Goal: Task Accomplishment & Management: Use online tool/utility

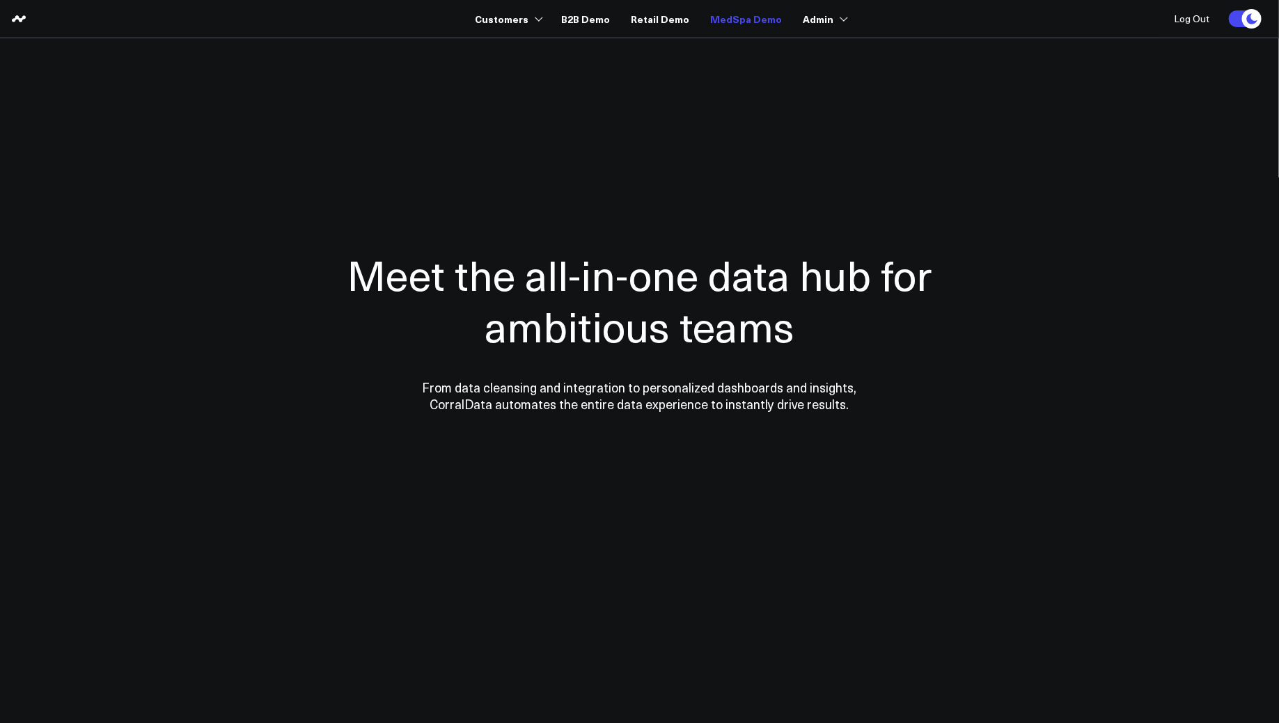
click at [733, 24] on link "MedSpa Demo" at bounding box center [746, 18] width 72 height 25
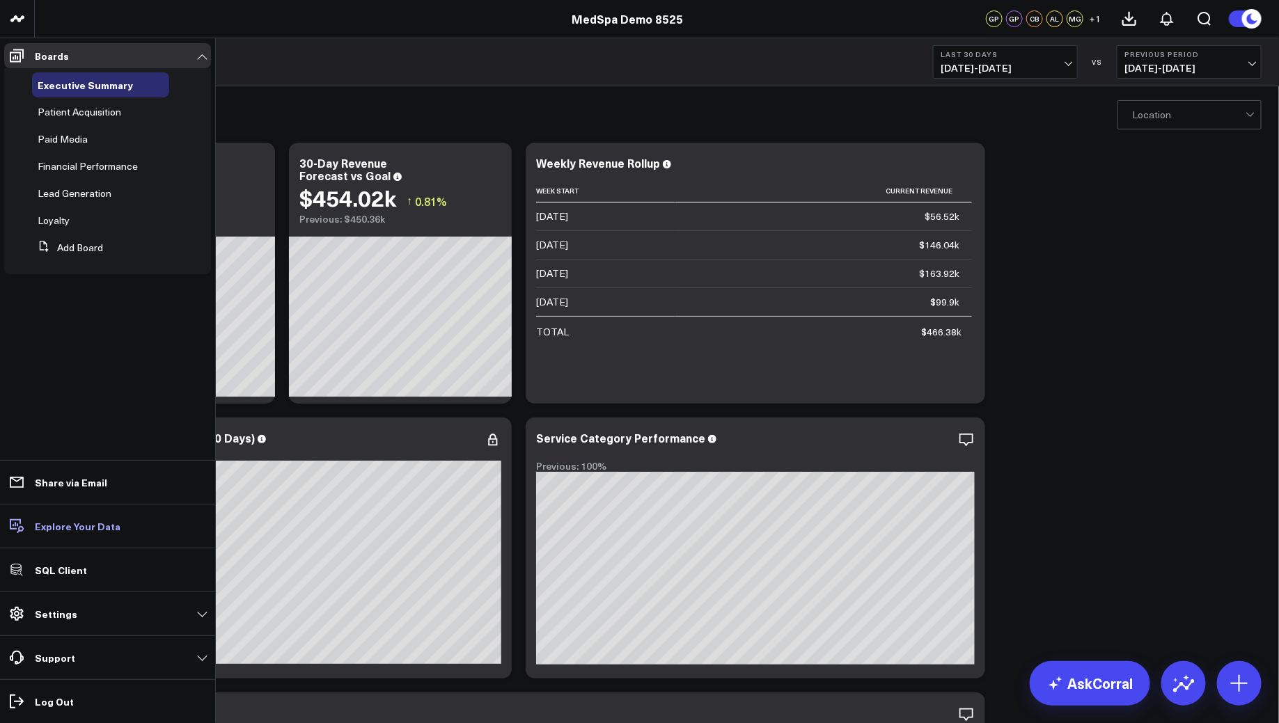
click at [61, 526] on p "Explore Your Data" at bounding box center [78, 526] width 86 height 11
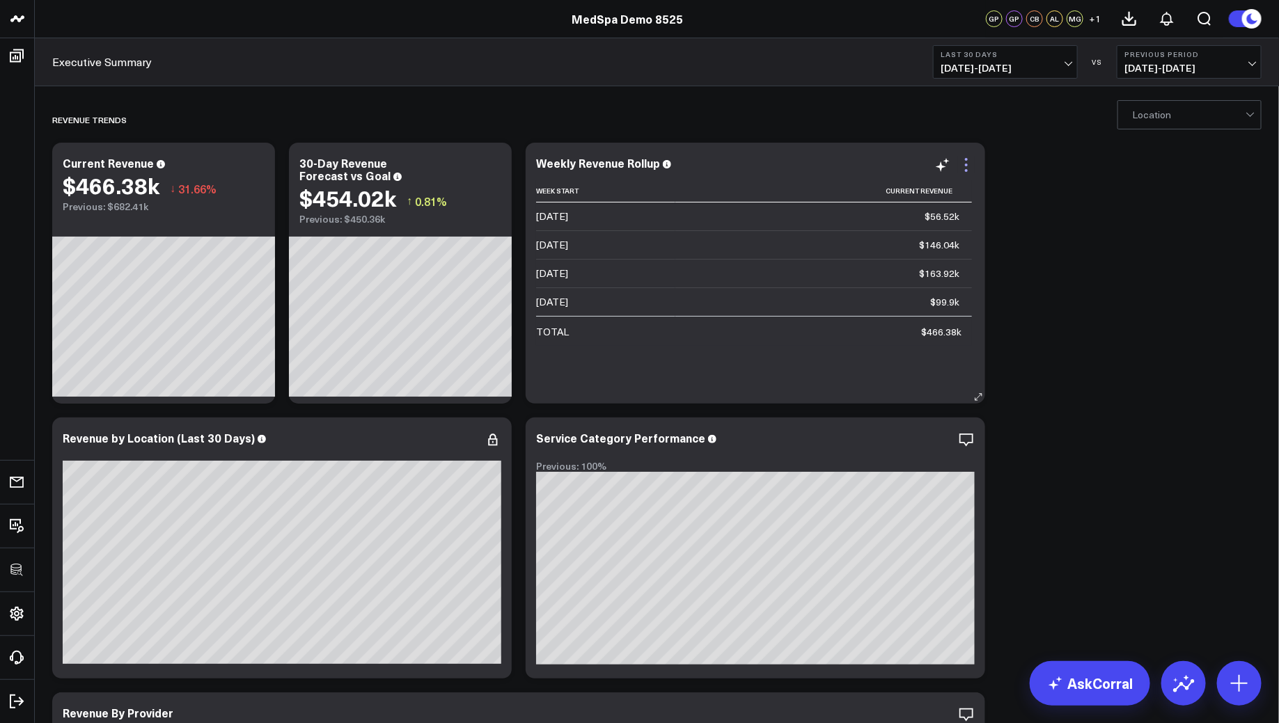
click at [966, 171] on icon at bounding box center [966, 170] width 3 height 3
click at [1243, 684] on icon at bounding box center [1239, 684] width 22 height 22
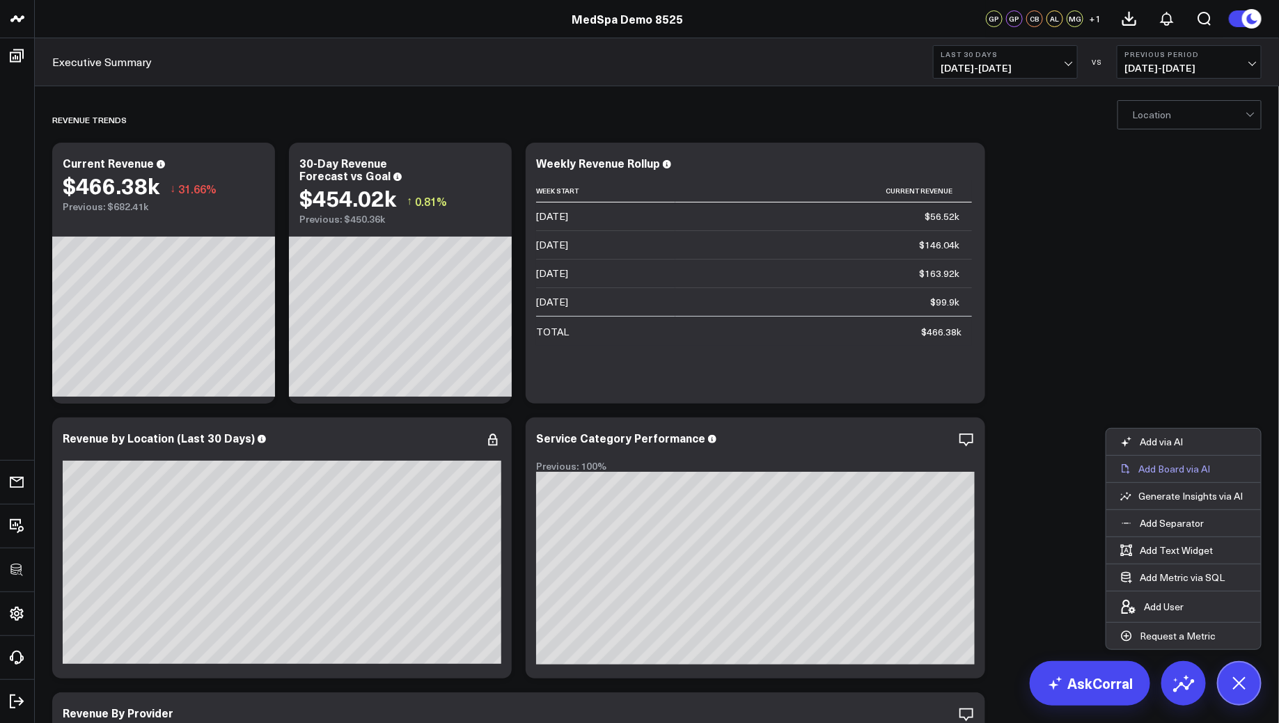
click at [1177, 468] on p "Add Board via AI" at bounding box center [1174, 469] width 72 height 13
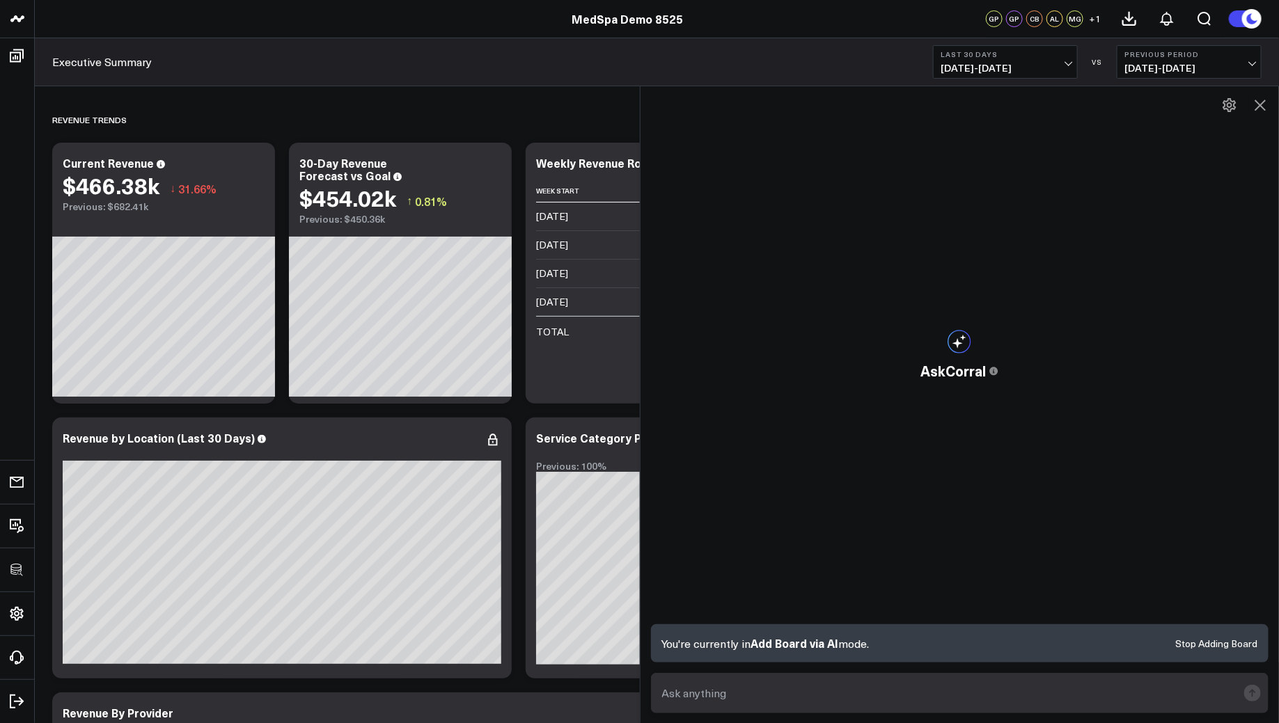
click at [946, 706] on form at bounding box center [960, 693] width 618 height 40
click at [941, 688] on input "text" at bounding box center [948, 693] width 579 height 25
click at [751, 646] on p "You're currently in Add Board via AI mode." at bounding box center [765, 644] width 207 height 16
click at [764, 673] on form at bounding box center [960, 693] width 618 height 40
click at [1206, 649] on button "Stop Adding Board" at bounding box center [1216, 644] width 82 height 10
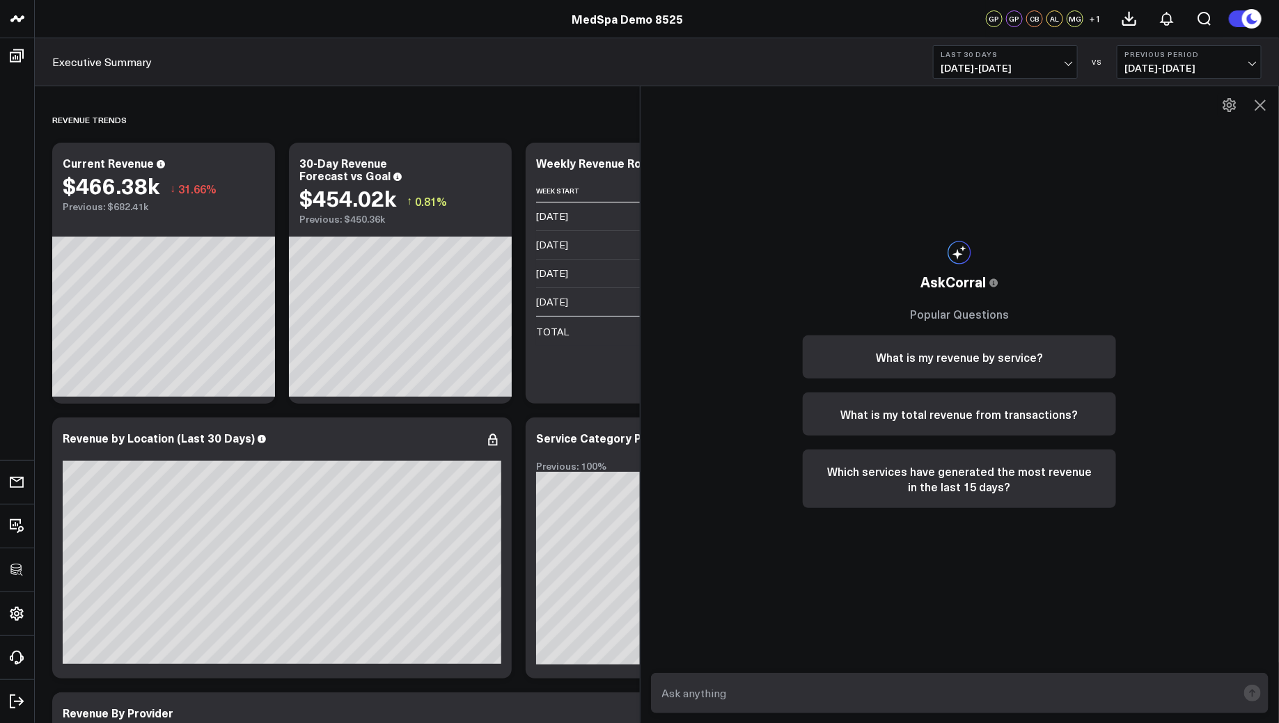
click at [1273, 101] on div "AskCorral This feature is experimental, yet powerful. Always check your answers…" at bounding box center [959, 405] width 639 height 638
click at [1266, 102] on icon at bounding box center [1260, 105] width 17 height 17
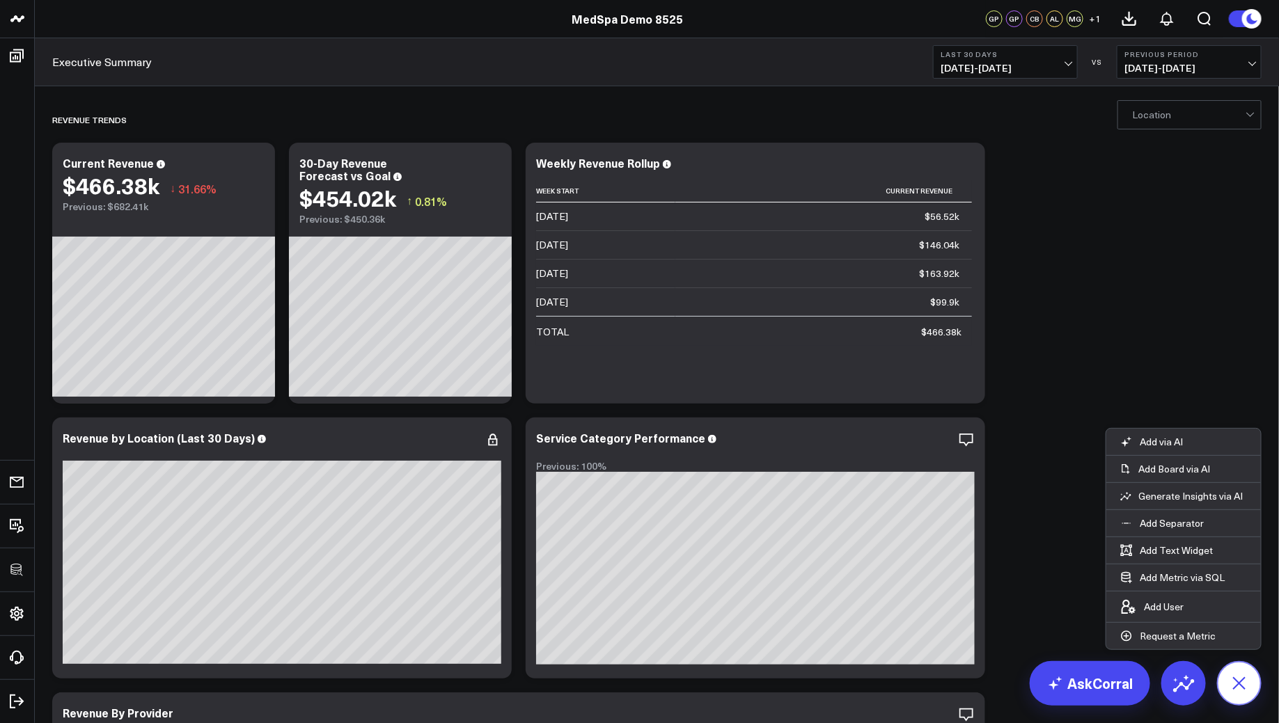
click at [1233, 678] on icon at bounding box center [1238, 683] width 31 height 31
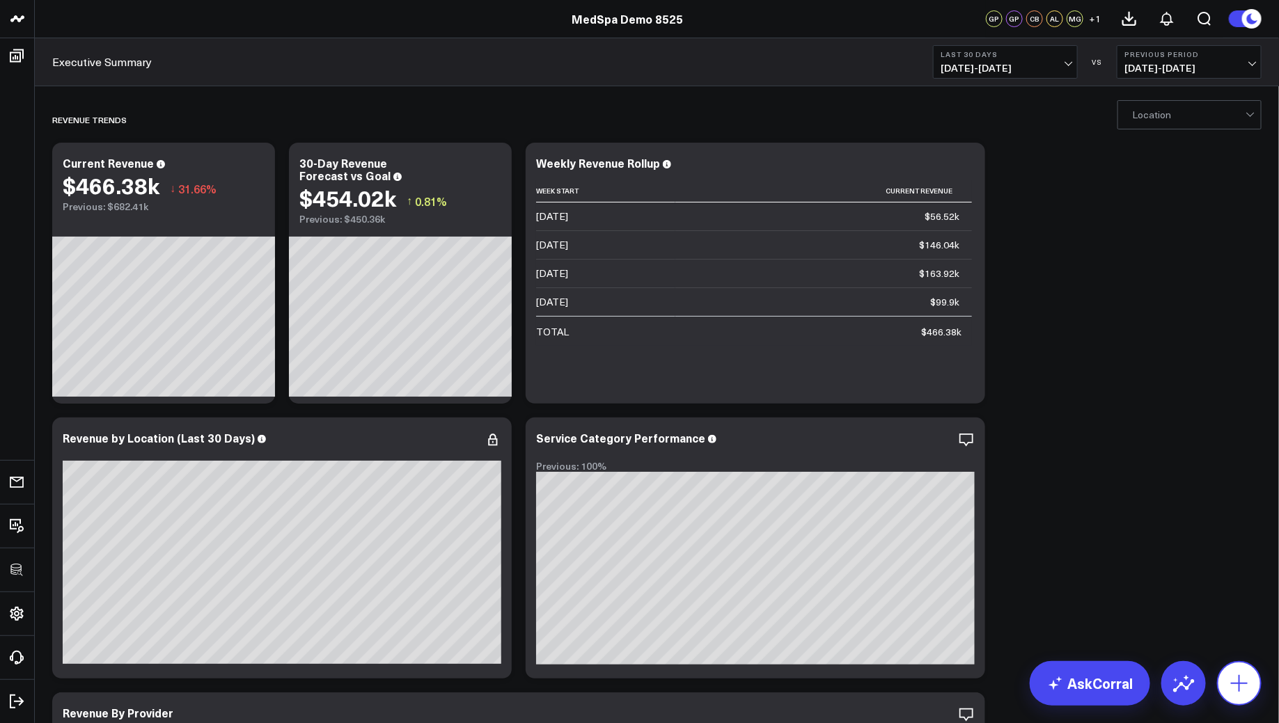
click at [1239, 682] on icon at bounding box center [1239, 683] width 17 height 17
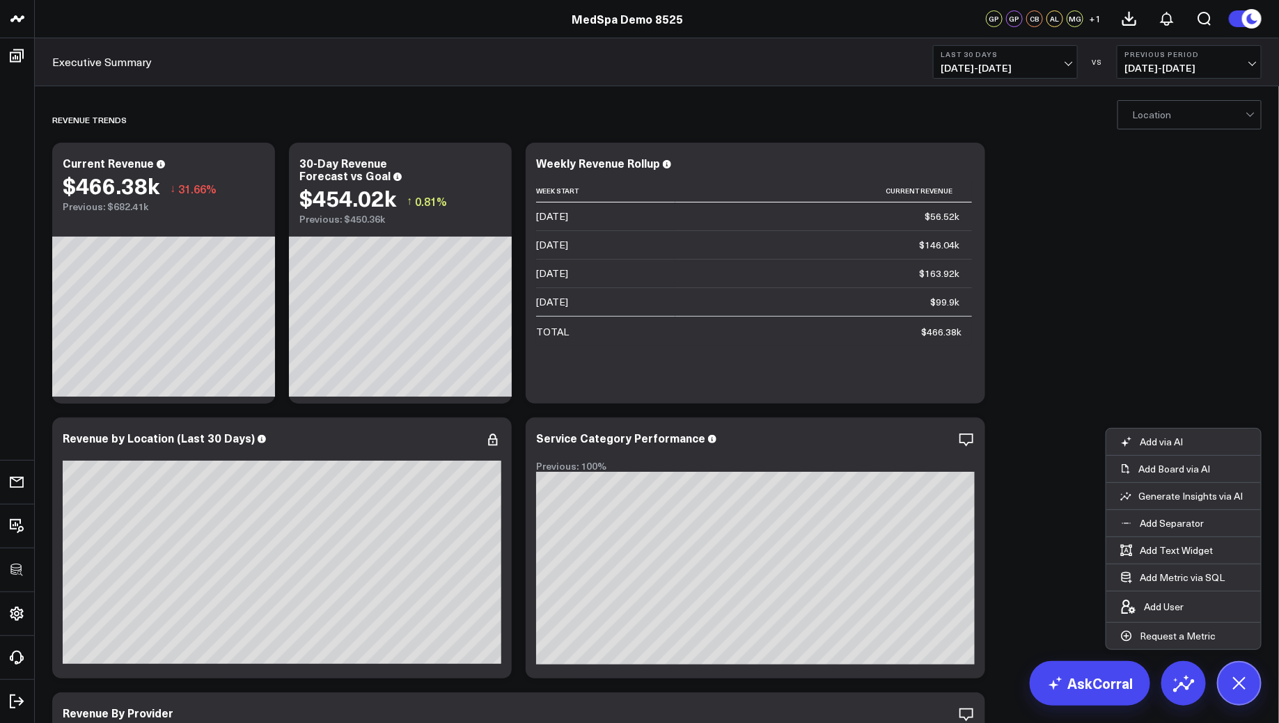
click at [1173, 469] on p "Add Board via AI" at bounding box center [1174, 469] width 72 height 13
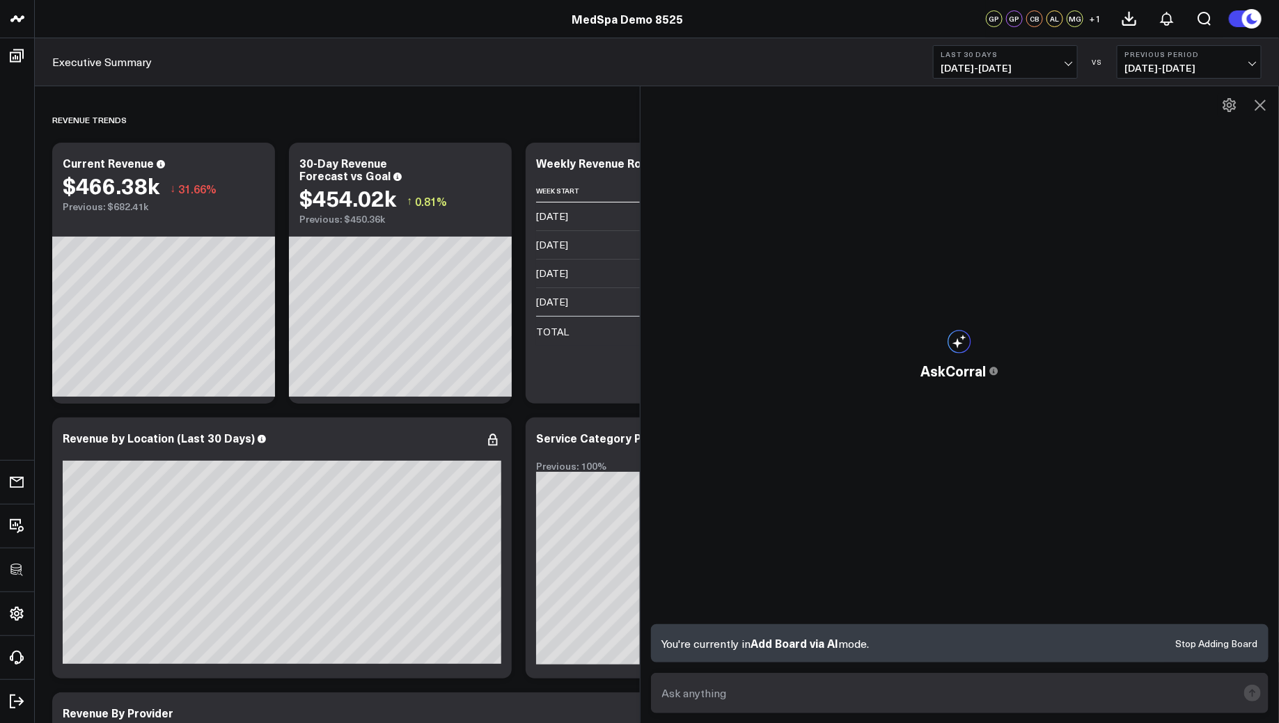
click at [815, 650] on span "Add Board via AI" at bounding box center [795, 643] width 88 height 15
click at [811, 690] on input "text" at bounding box center [948, 693] width 579 height 25
click at [1006, 684] on input "text" at bounding box center [948, 693] width 579 height 25
click at [1259, 106] on icon at bounding box center [1260, 105] width 11 height 11
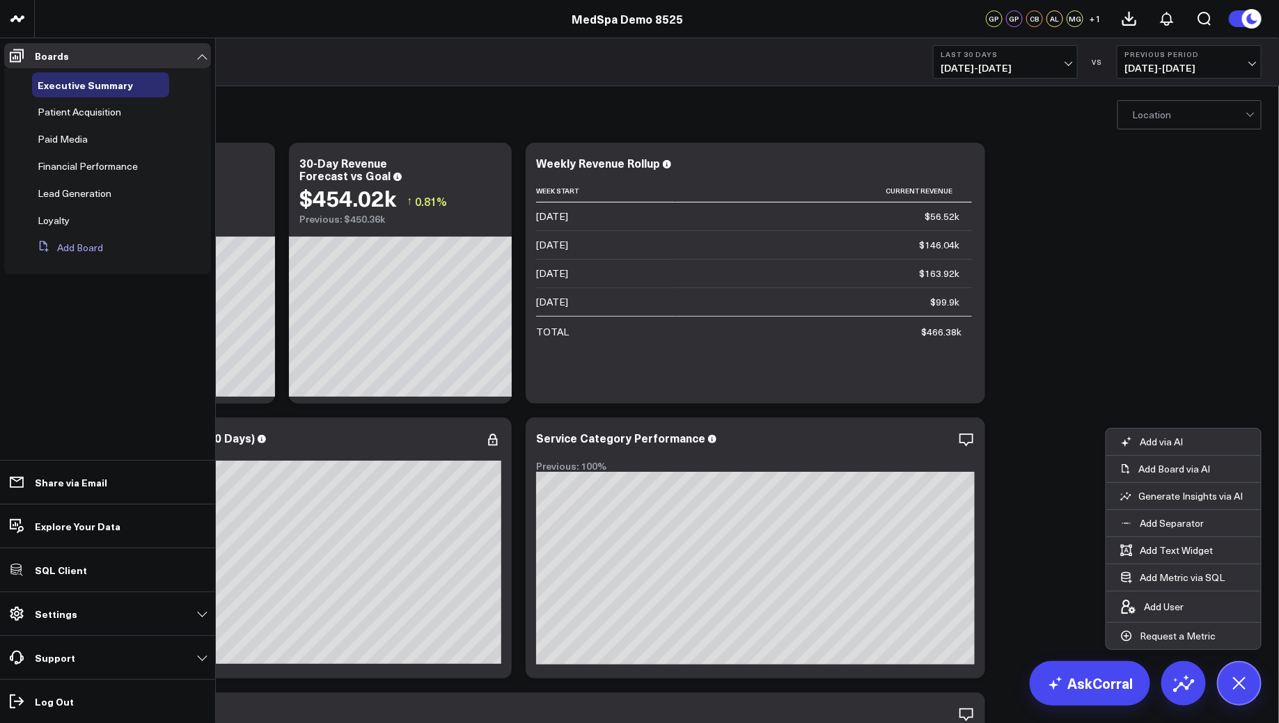
click at [56, 247] on button "Add Board" at bounding box center [67, 247] width 71 height 25
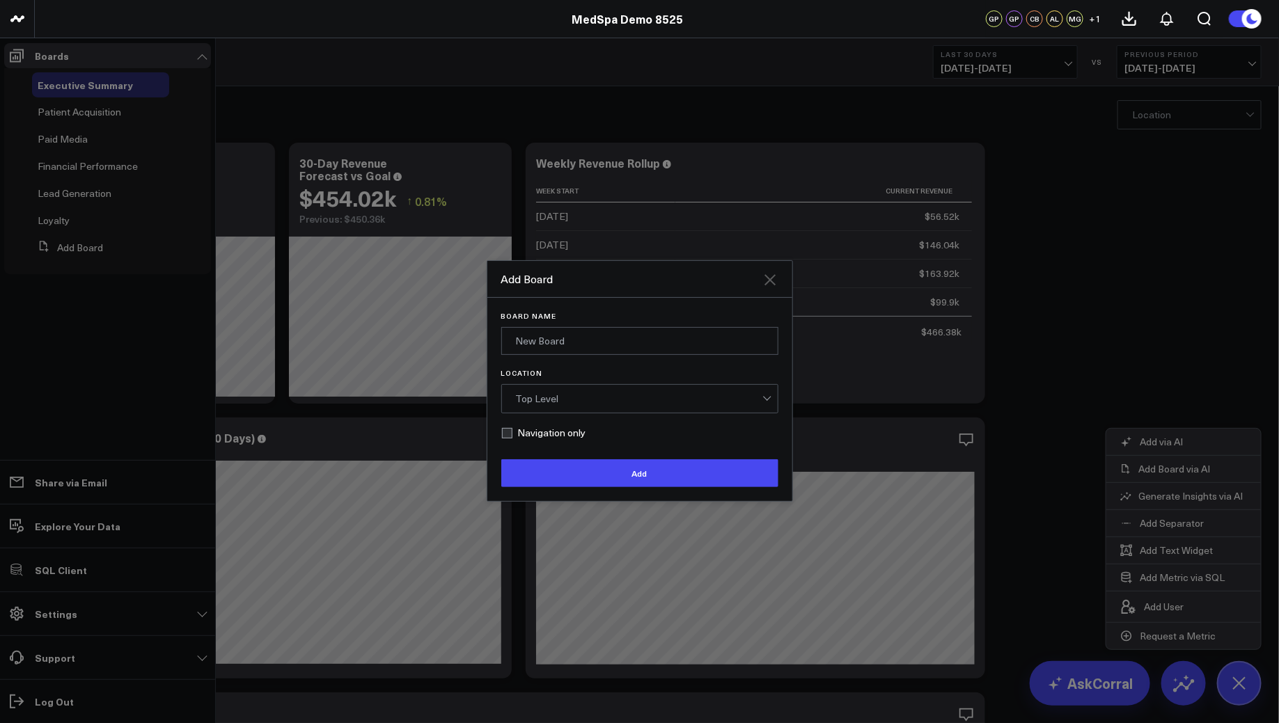
click at [772, 275] on icon at bounding box center [770, 280] width 17 height 17
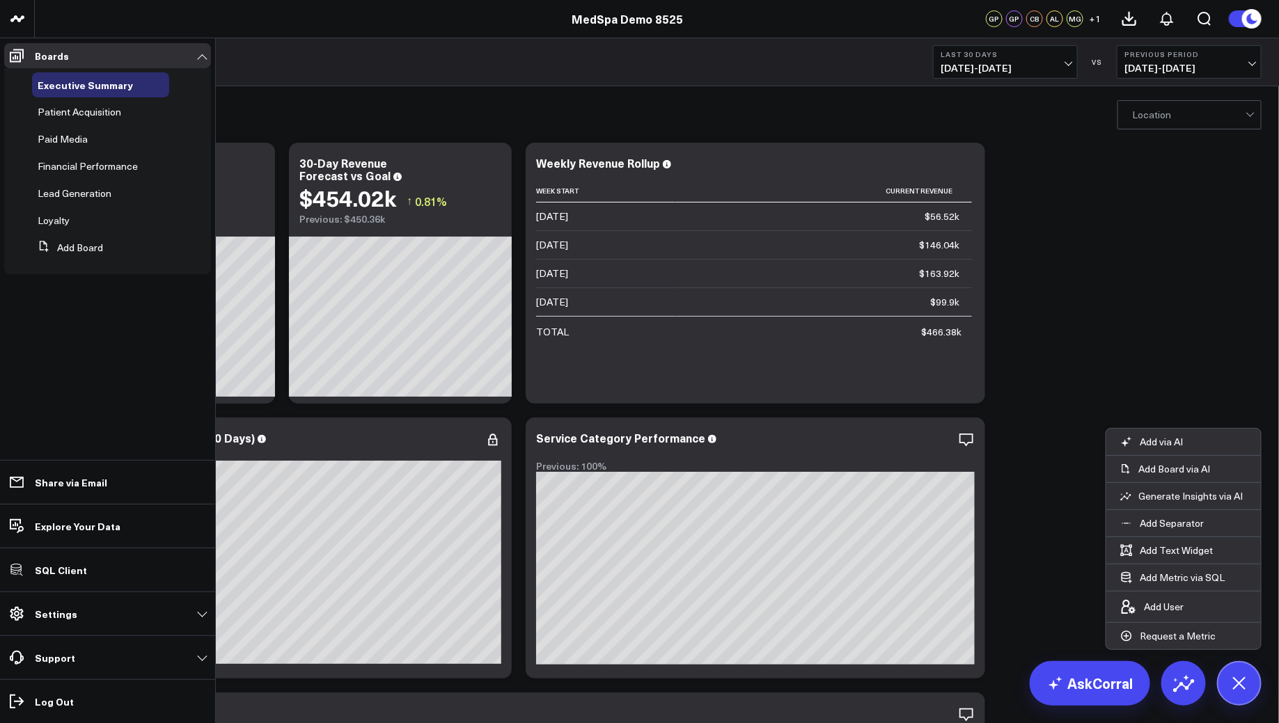
click at [313, 110] on div "REVENUE TRENDS" at bounding box center [576, 120] width 1049 height 32
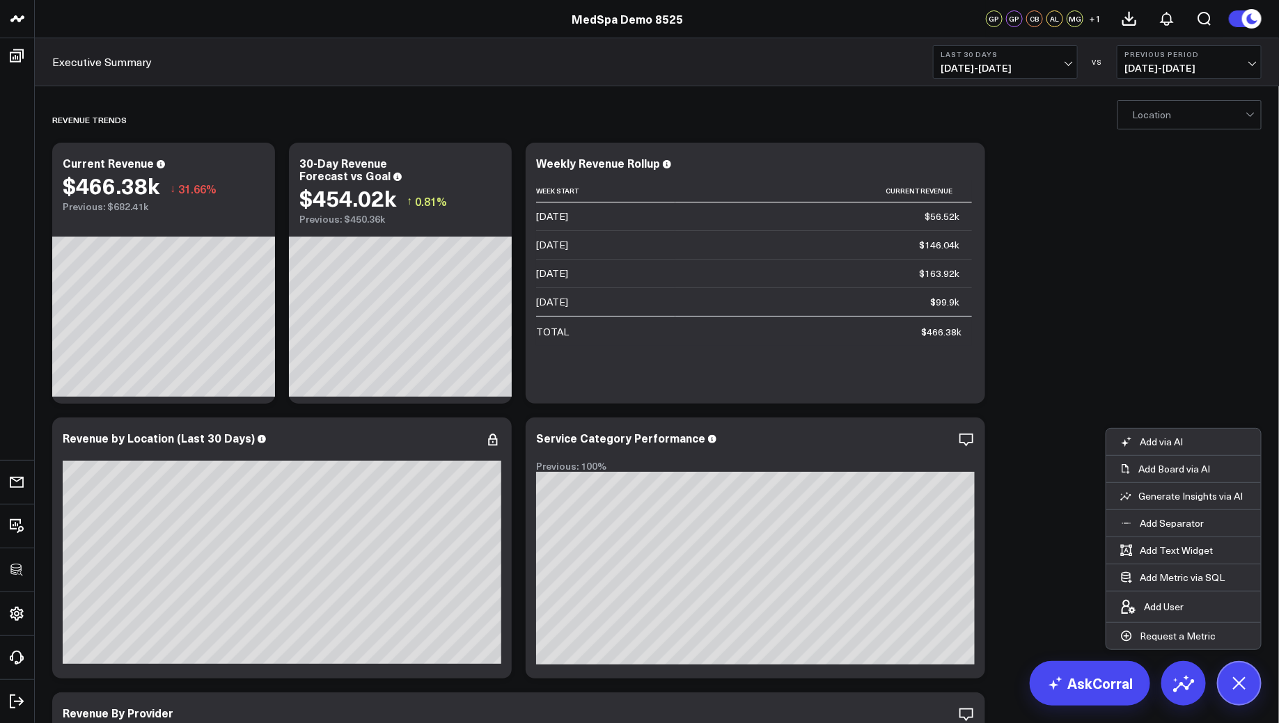
click at [605, 17] on link "MedSpa Demo 8525" at bounding box center [627, 18] width 111 height 15
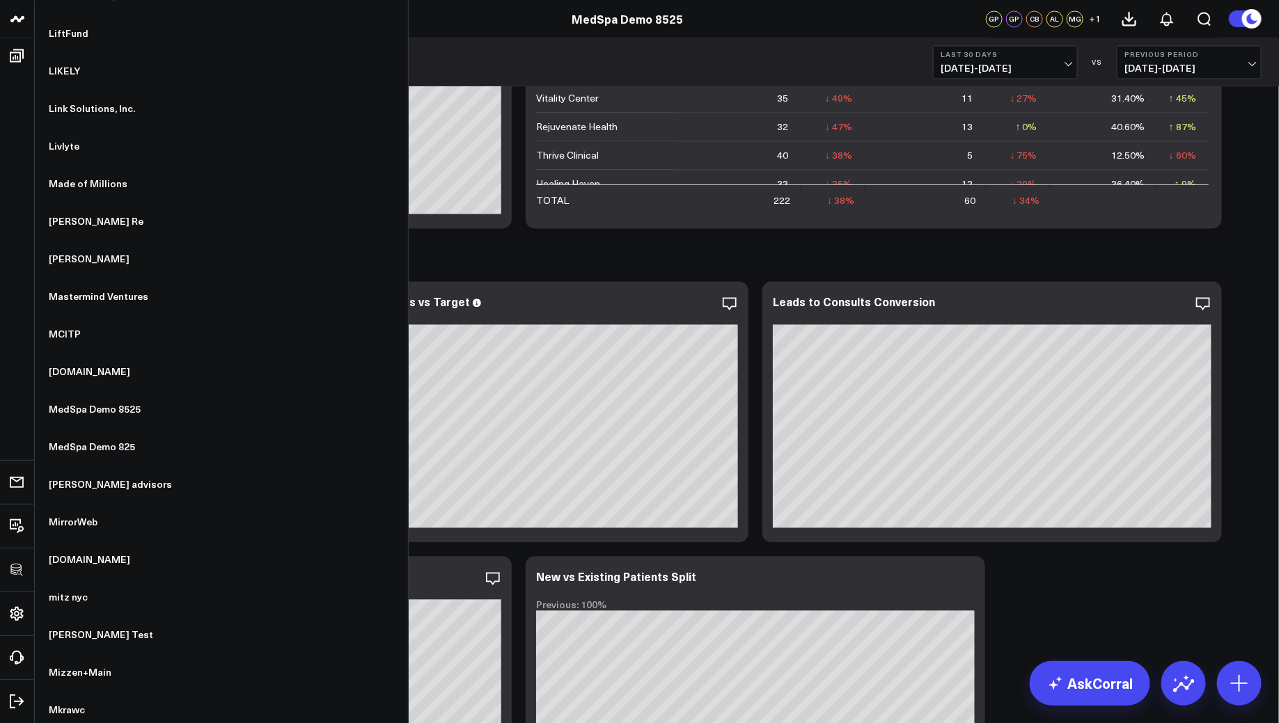
scroll to position [6955, 0]
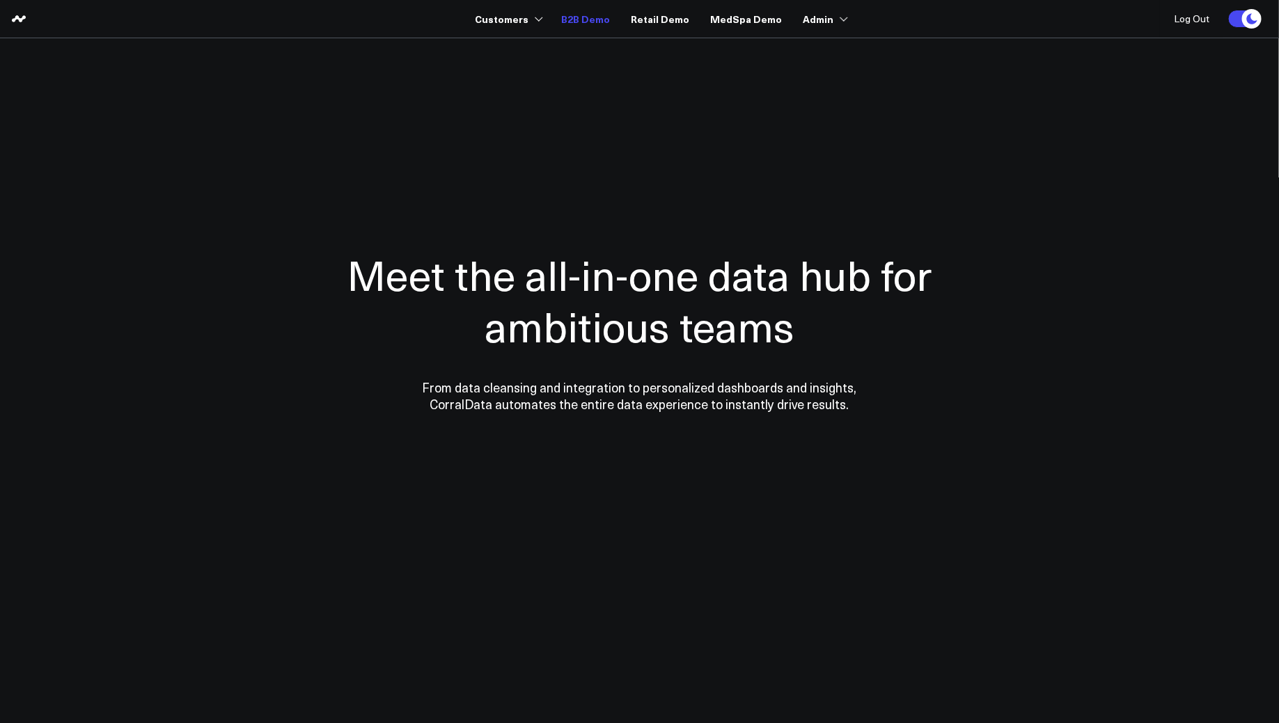
click at [605, 27] on link "B2B Demo" at bounding box center [585, 18] width 49 height 25
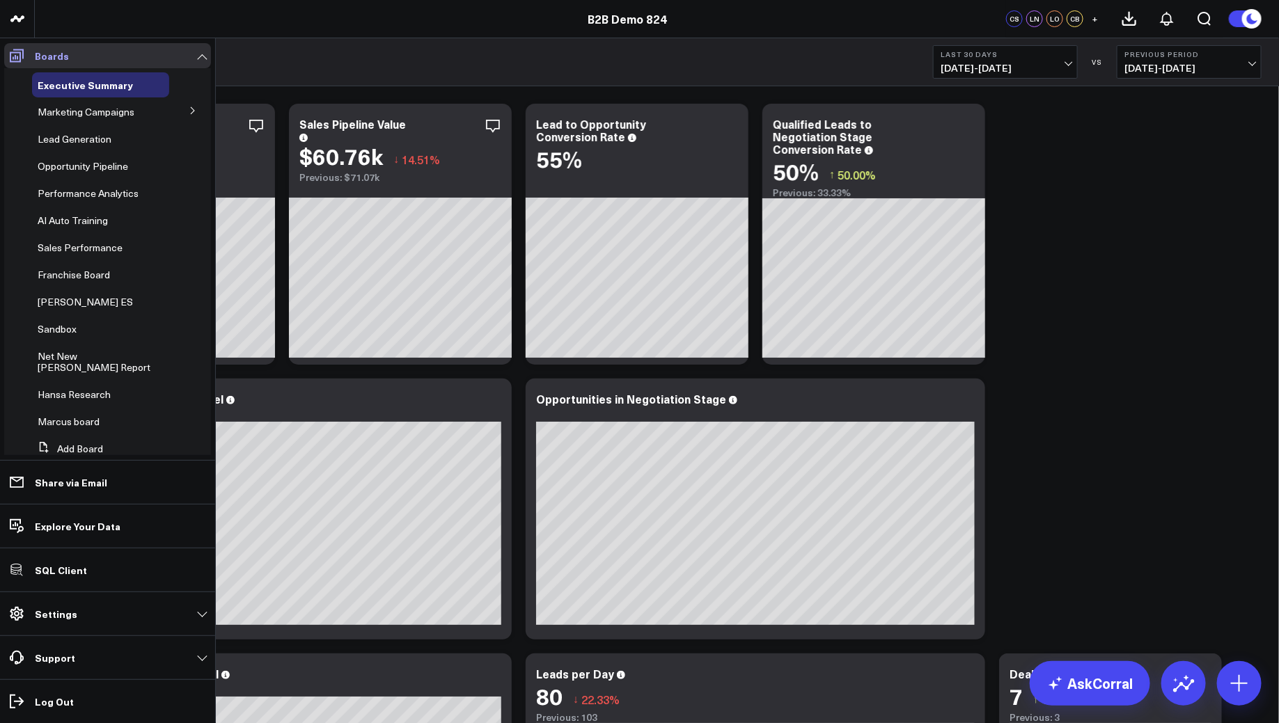
click at [6, 68] on span at bounding box center [16, 55] width 25 height 25
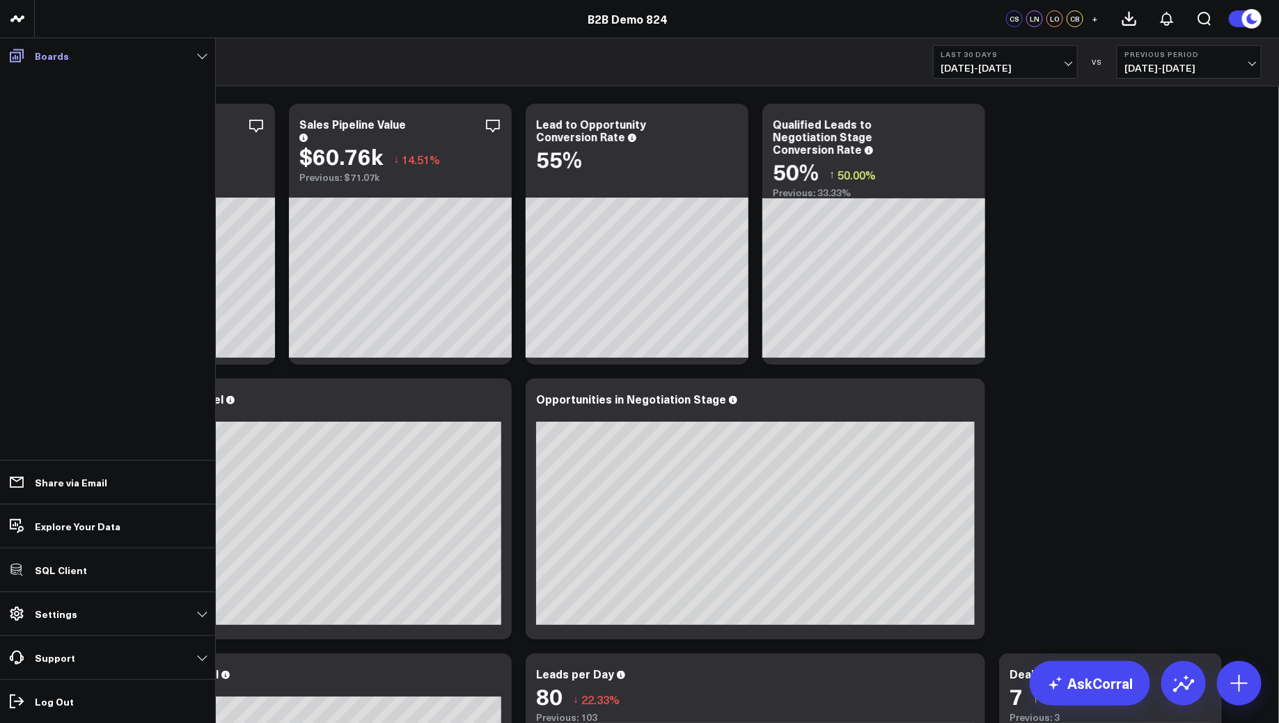
click at [6, 57] on span at bounding box center [16, 55] width 25 height 25
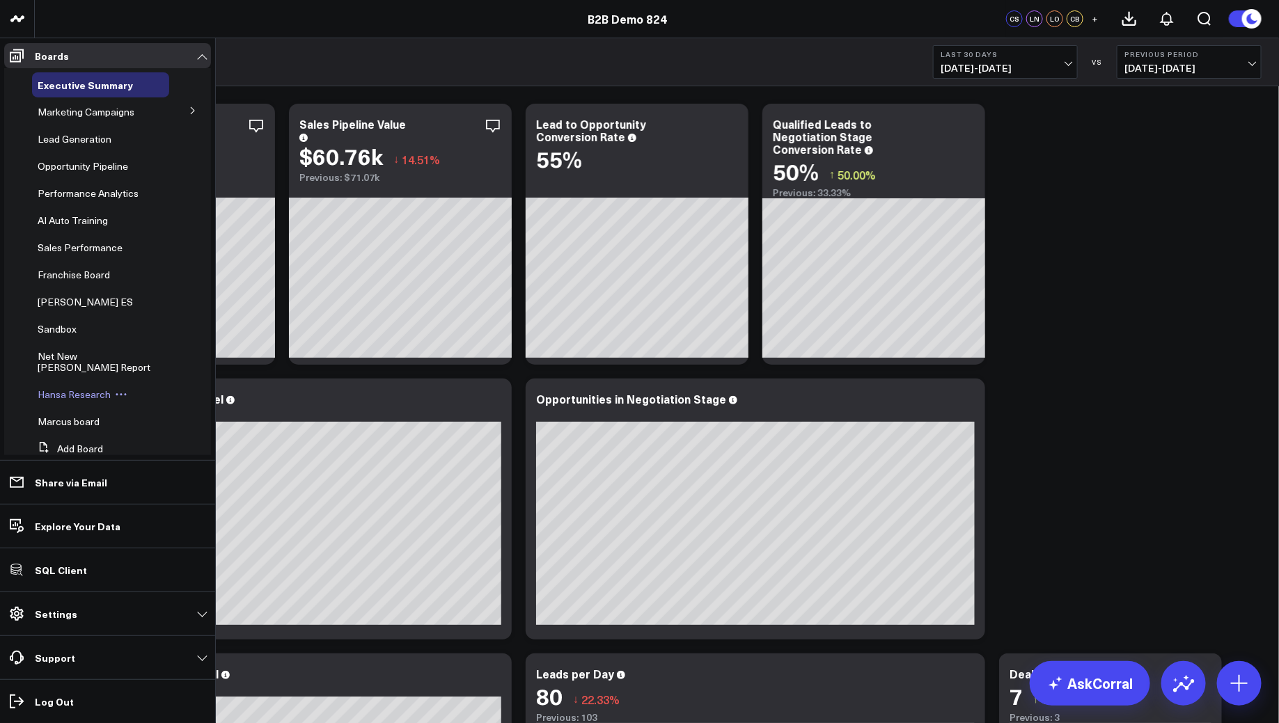
click at [62, 388] on span "Hansa Research" at bounding box center [74, 394] width 73 height 13
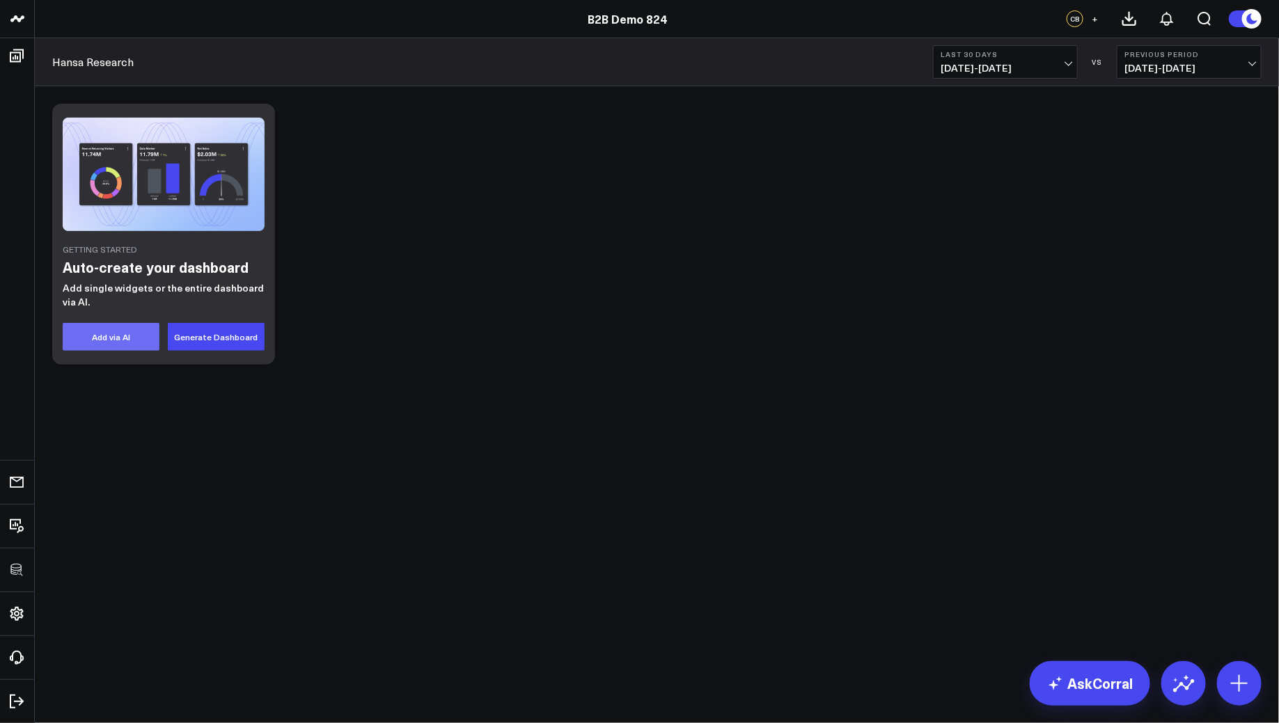
click at [124, 331] on button "Add via AI" at bounding box center [111, 337] width 97 height 28
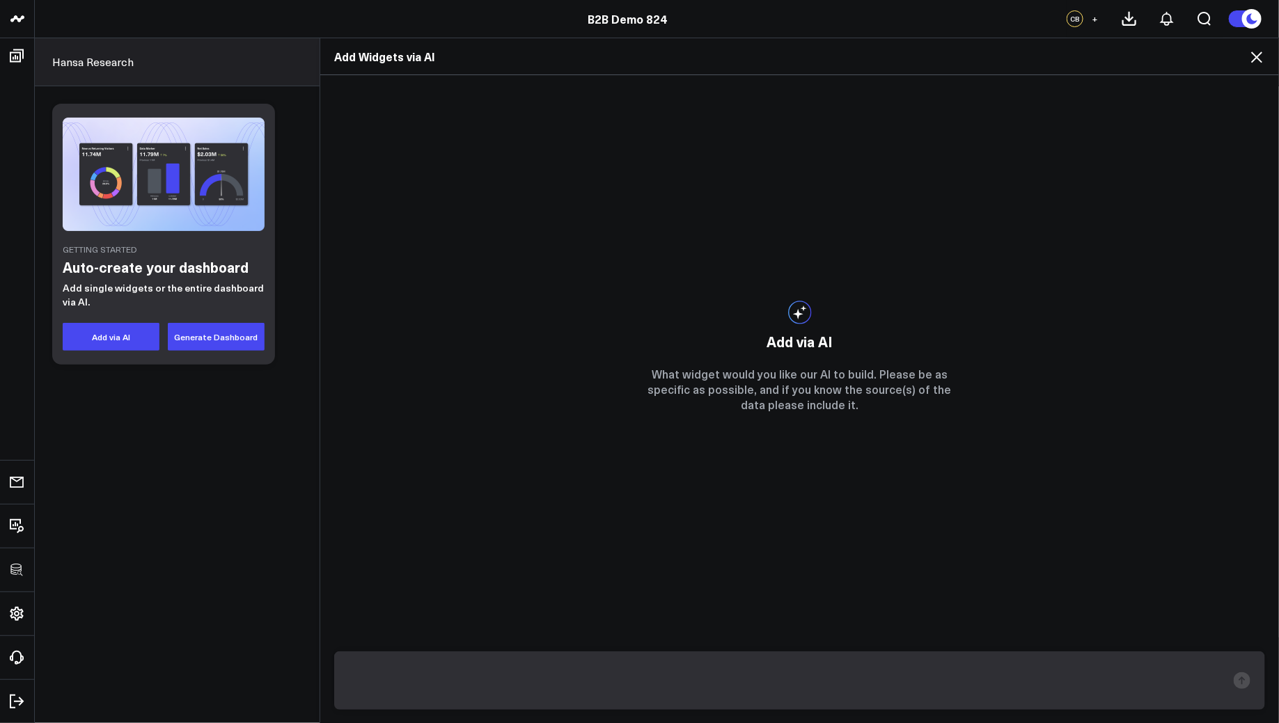
click at [215, 337] on div "Add Widgets via AI Add via AI What widget would you like our AI to build. Pleas…" at bounding box center [639, 381] width 1279 height 686
click at [211, 337] on div "Add Widgets via AI Add via AI What widget would you like our AI to build. Pleas…" at bounding box center [639, 381] width 1279 height 686
click at [185, 409] on div "Add Widgets via AI Add via AI What widget would you like our AI to build. Pleas…" at bounding box center [639, 381] width 1279 height 686
click at [1252, 47] on div "Add Widgets via AI" at bounding box center [799, 56] width 959 height 37
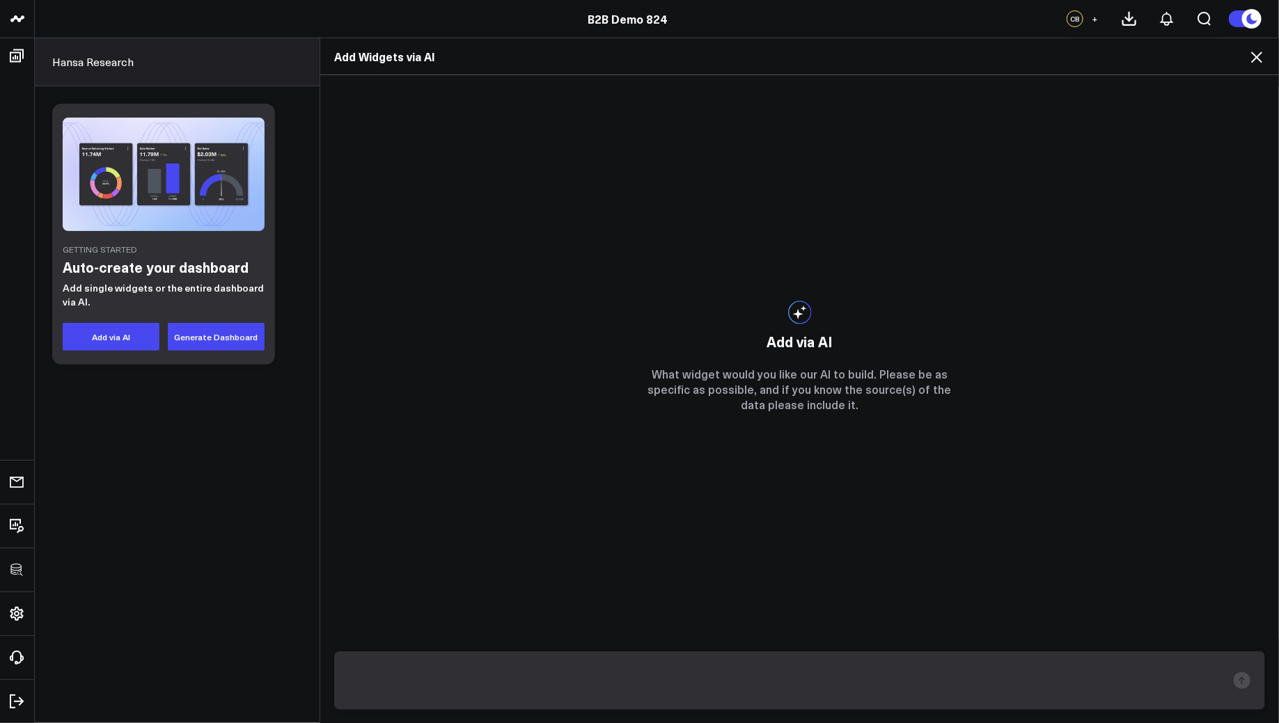
click at [1255, 52] on icon at bounding box center [1256, 57] width 17 height 17
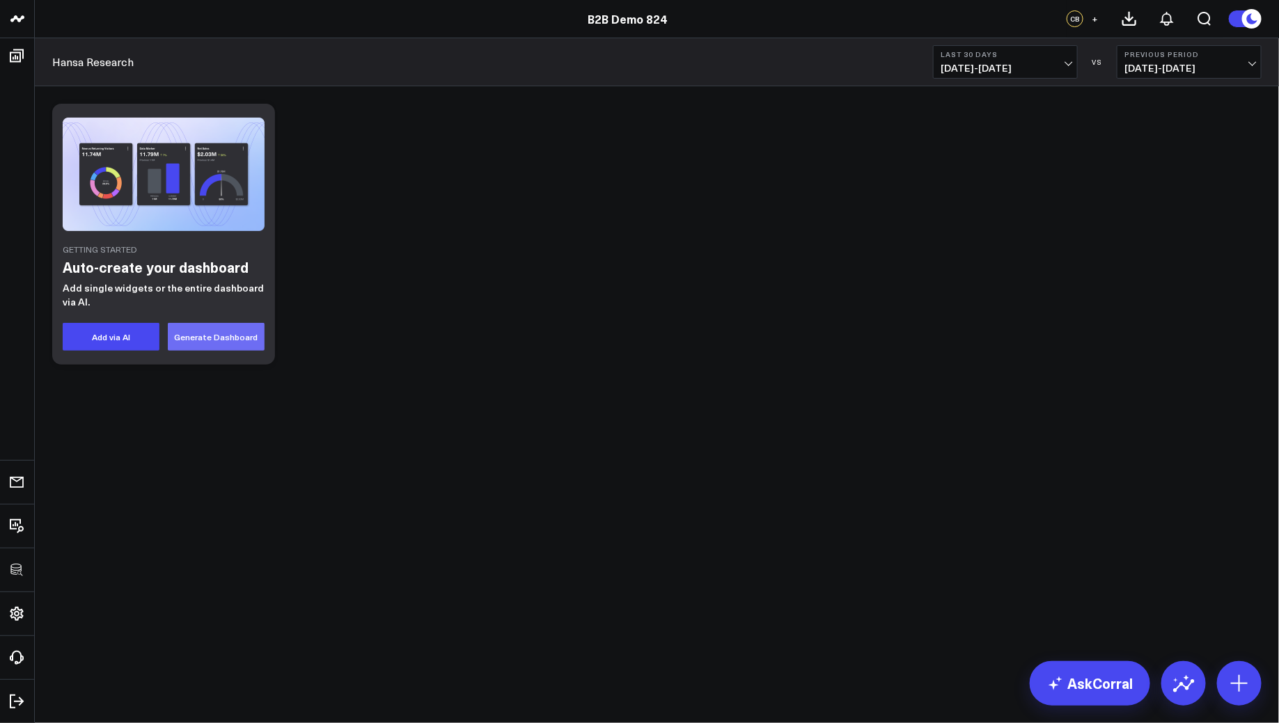
click at [227, 334] on button "Generate Dashboard" at bounding box center [216, 337] width 97 height 28
